Goal: Task Accomplishment & Management: Complete application form

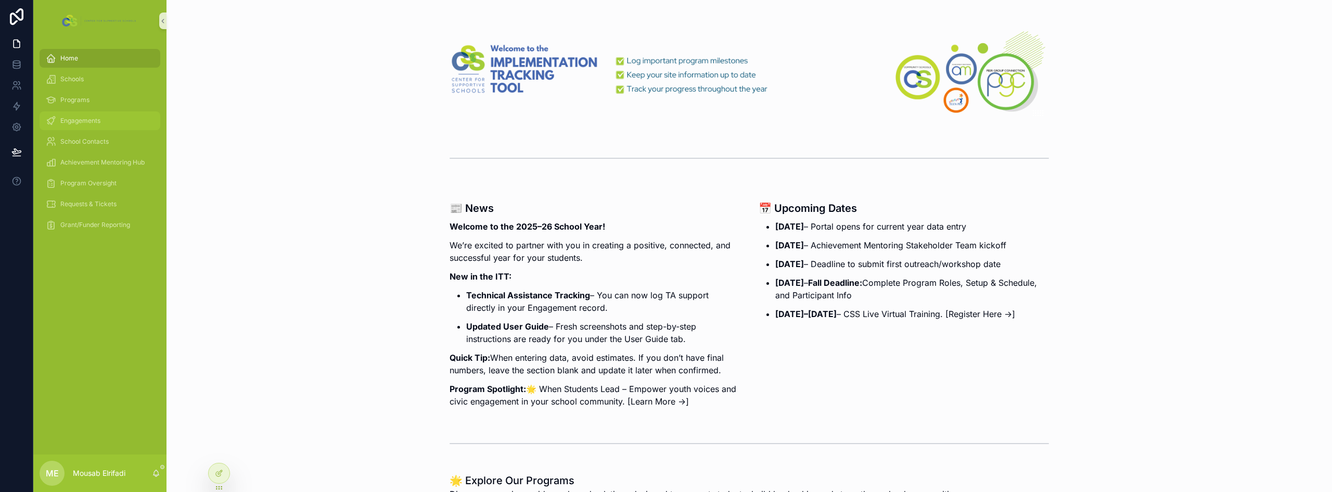
click at [111, 129] on div "Engagements" at bounding box center [100, 120] width 108 height 17
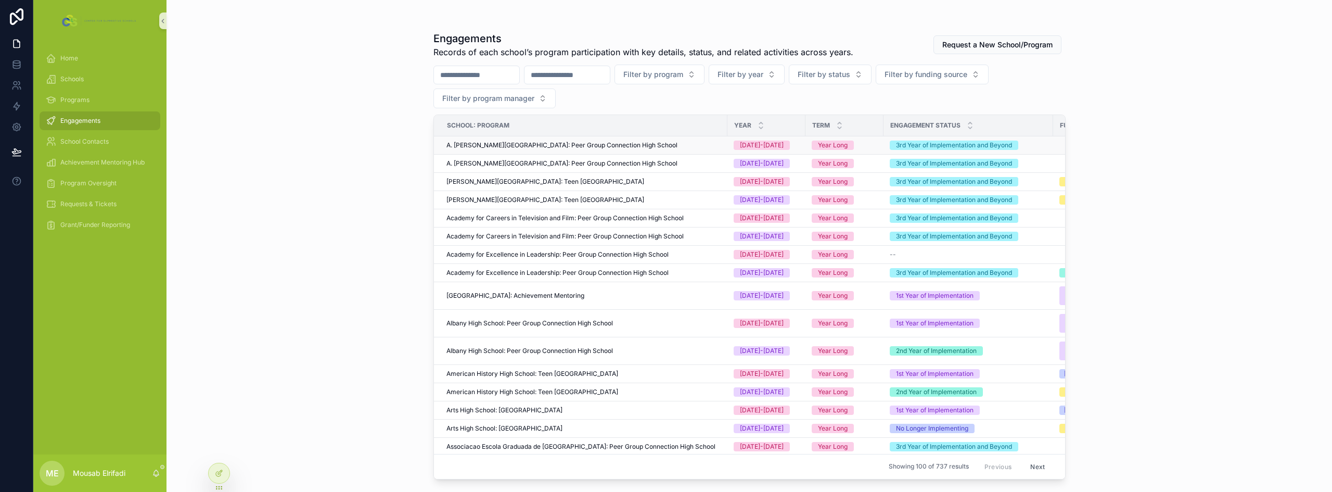
click at [697, 143] on div "A. [PERSON_NAME][GEOGRAPHIC_DATA]: Peer Group Connection High School" at bounding box center [583, 145] width 275 height 8
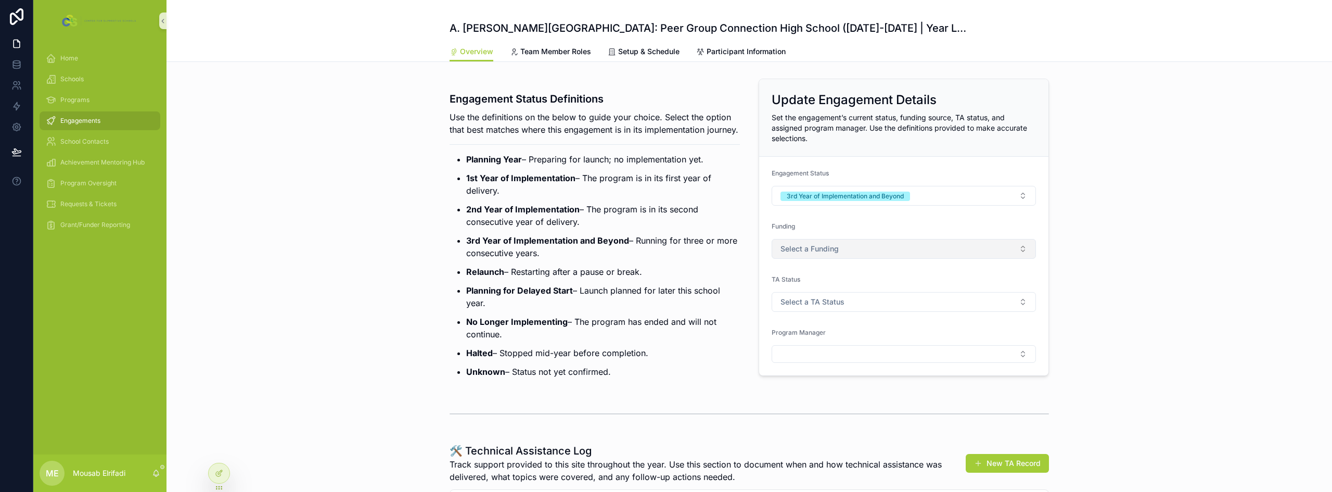
click at [817, 246] on span "Select a Funding" at bounding box center [809, 248] width 58 height 10
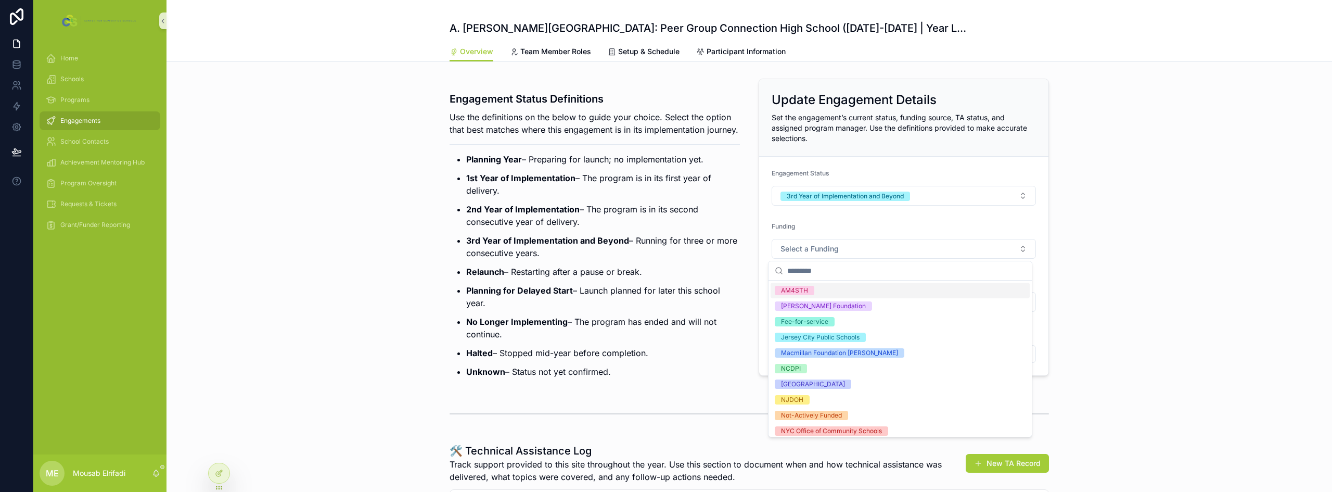
click at [732, 228] on p "2nd Year of Implementation – The program is in its second consecutive year of d…" at bounding box center [603, 215] width 274 height 25
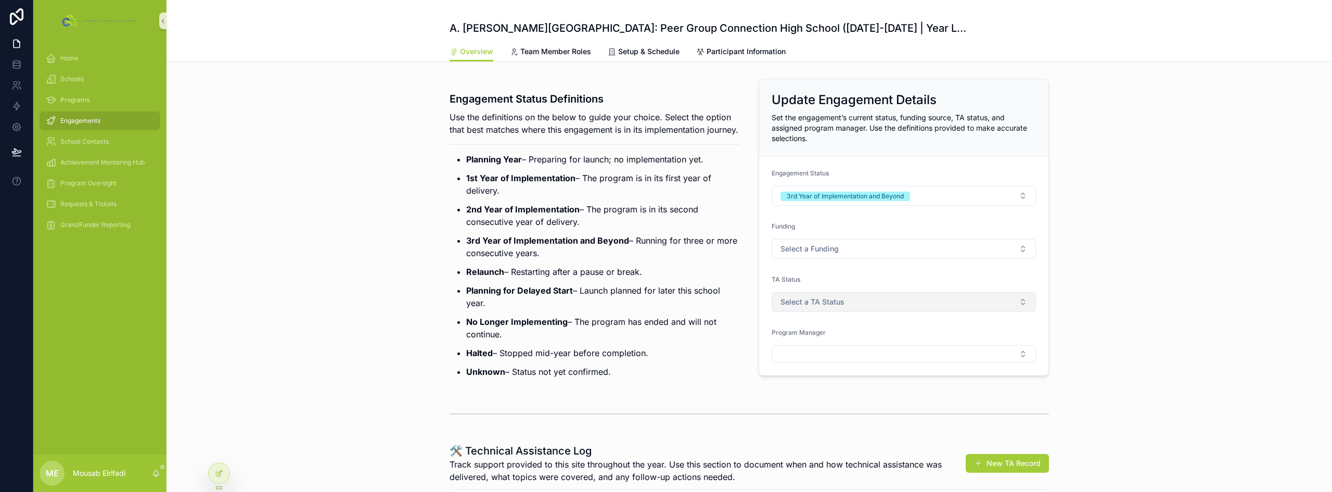
click at [818, 302] on span "Select a TA Status" at bounding box center [812, 302] width 64 height 10
click at [942, 186] on button "3rd Year of Implementation and Beyond" at bounding box center [904, 196] width 264 height 20
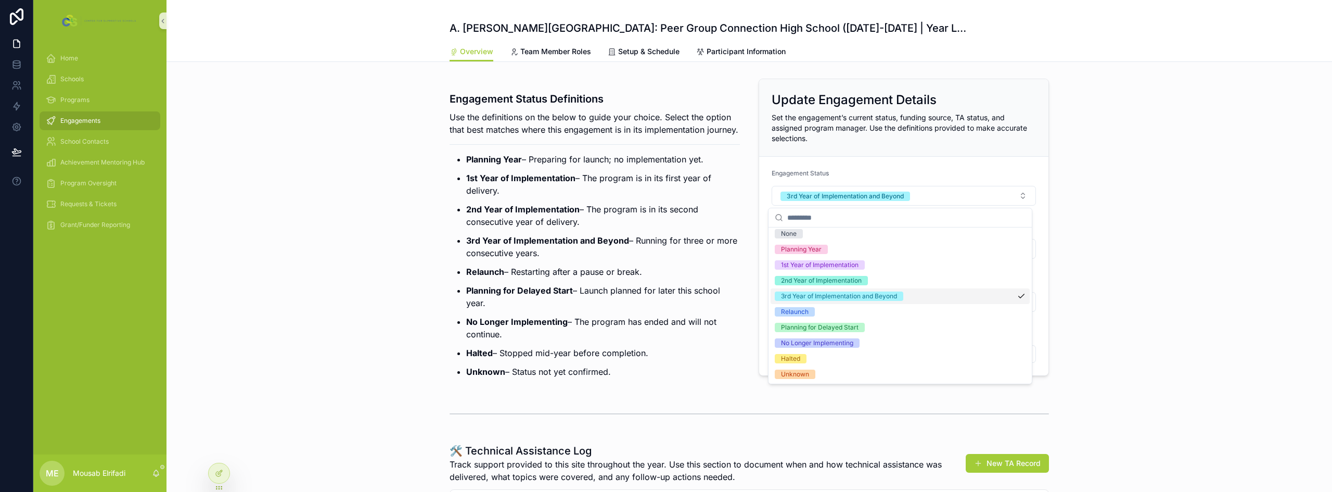
scroll to position [4, 0]
